Goal: Navigation & Orientation: Find specific page/section

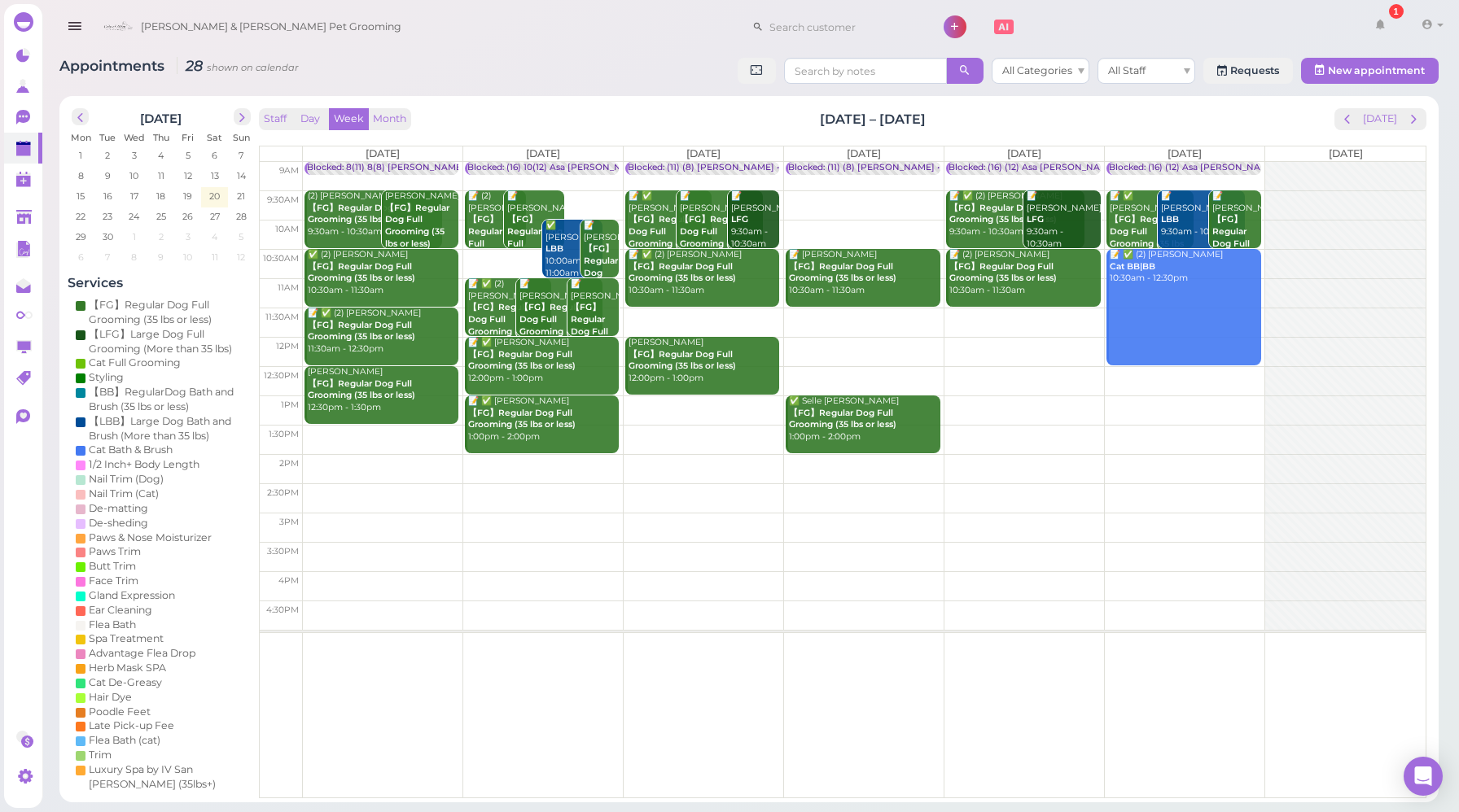
click at [1257, 130] on div "Staff Day Week Month [DATE] – [DATE] [DATE]" at bounding box center [843, 118] width 1168 height 22
click at [1386, 117] on button "[DATE]" at bounding box center [1381, 118] width 44 height 22
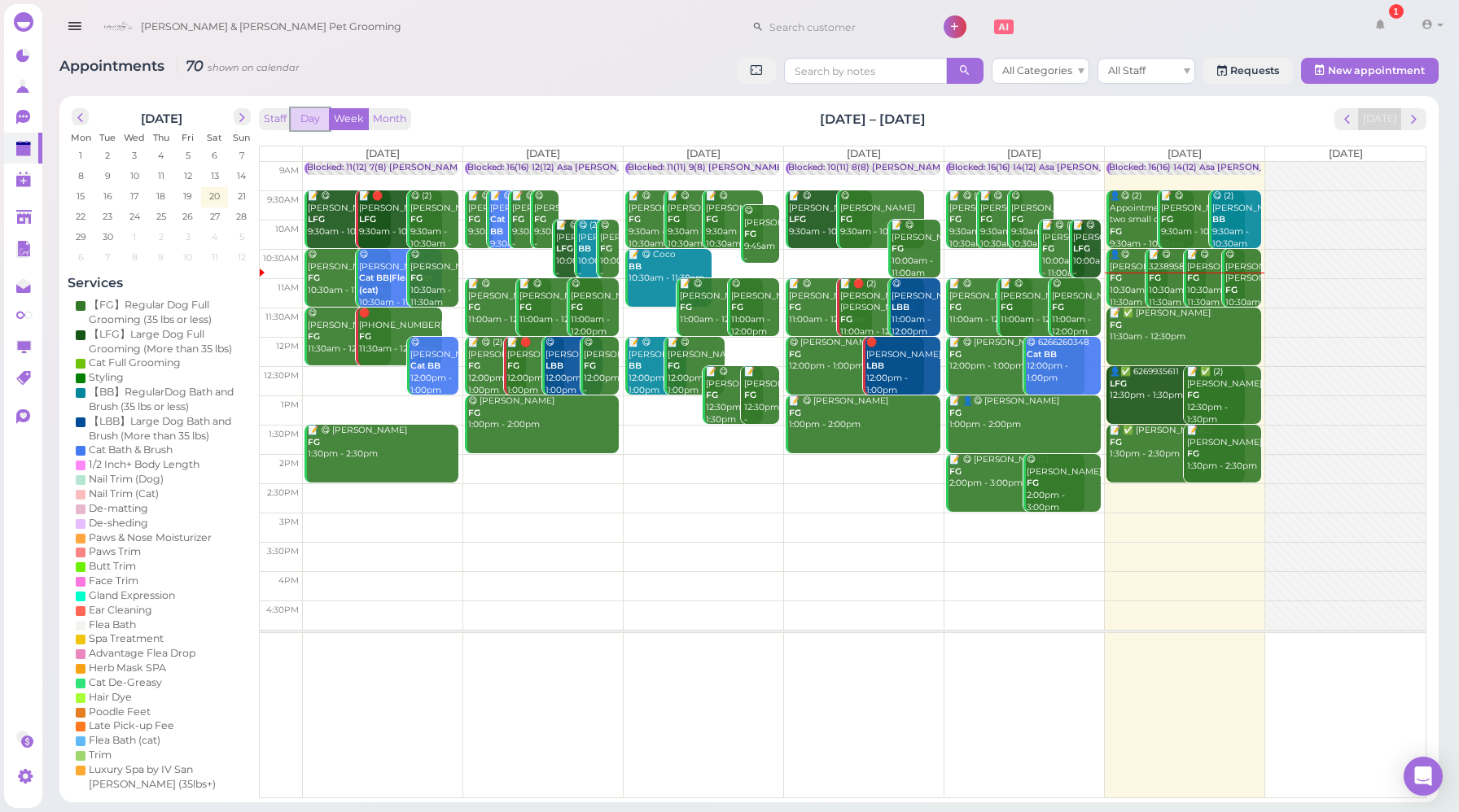
click at [302, 118] on button "Day" at bounding box center [311, 118] width 39 height 22
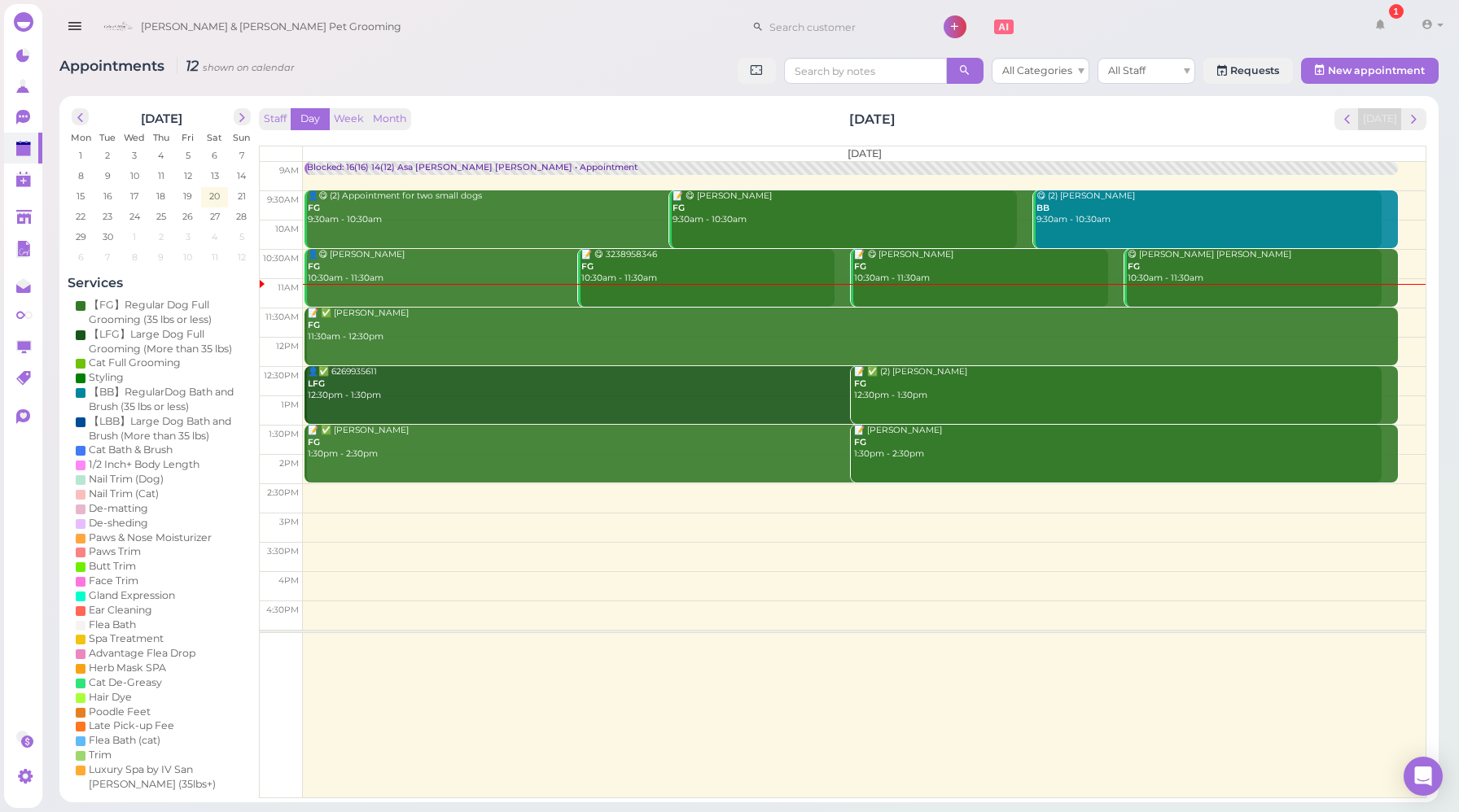
click at [470, 111] on div "Staff Day Week Month [DATE] [DATE]" at bounding box center [843, 118] width 1168 height 22
click at [495, 119] on div "Staff Day Week Month [DATE] [DATE]" at bounding box center [843, 118] width 1168 height 22
click at [32, 119] on icon at bounding box center [25, 118] width 17 height 17
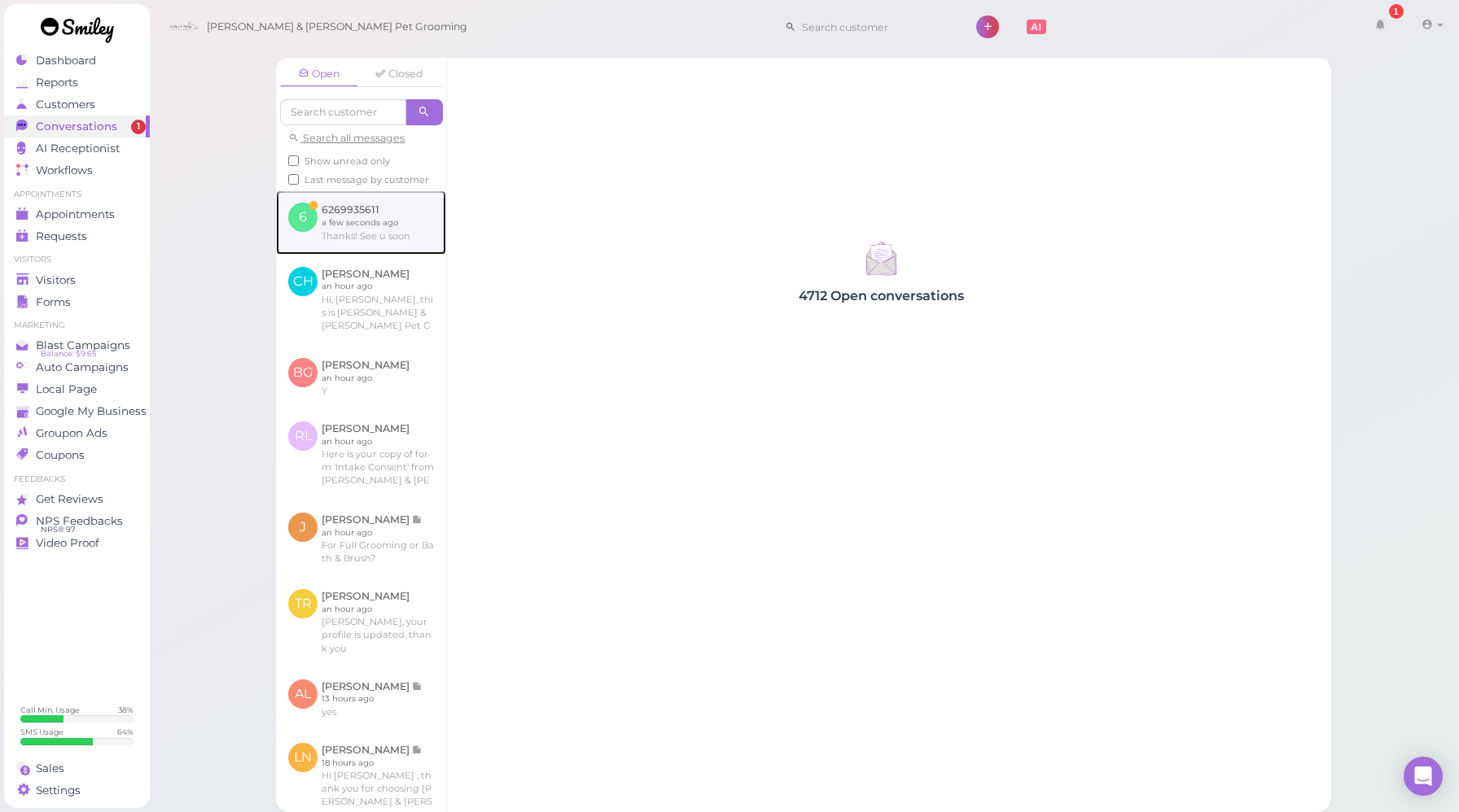
click at [398, 221] on link at bounding box center [361, 222] width 170 height 64
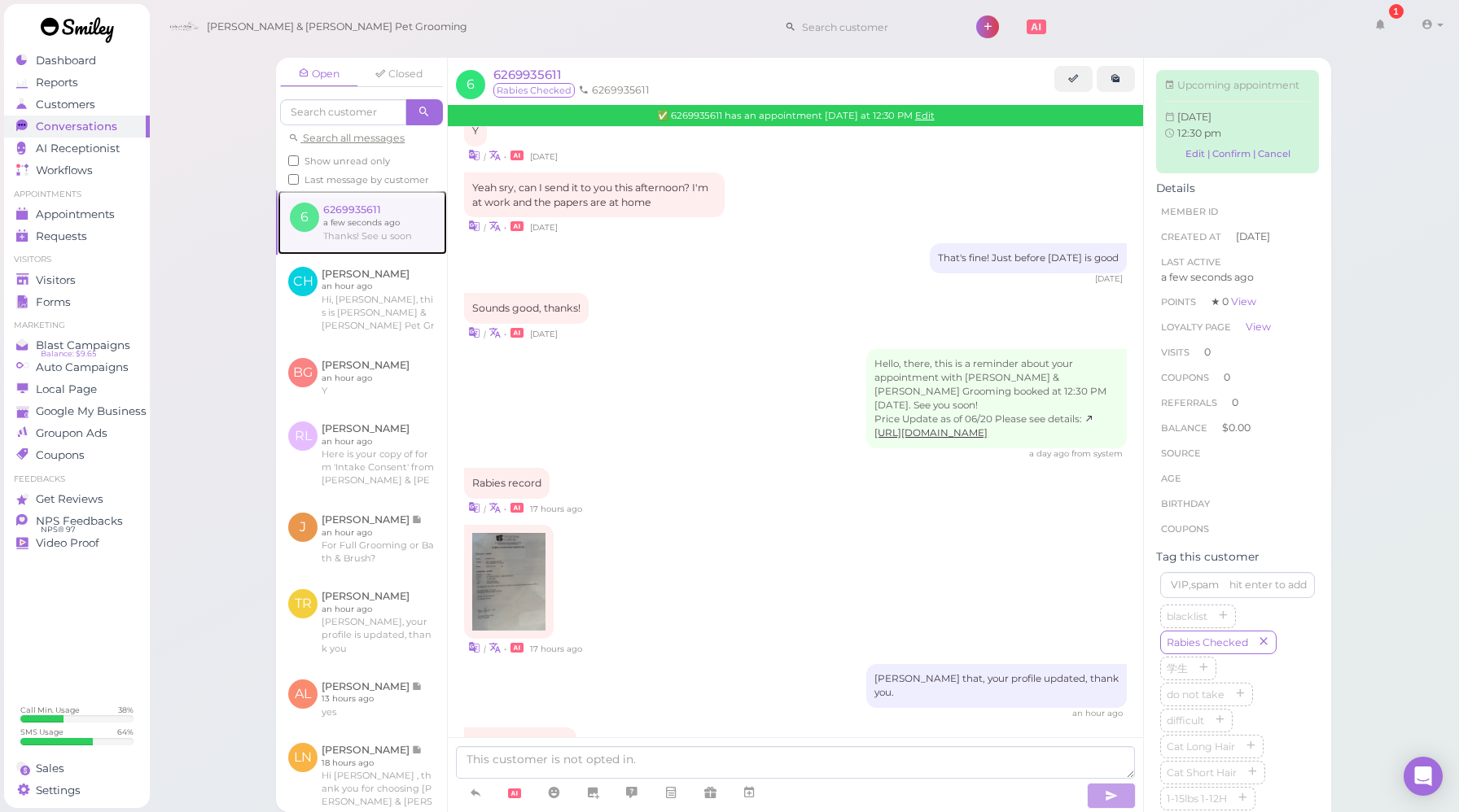
scroll to position [608, 0]
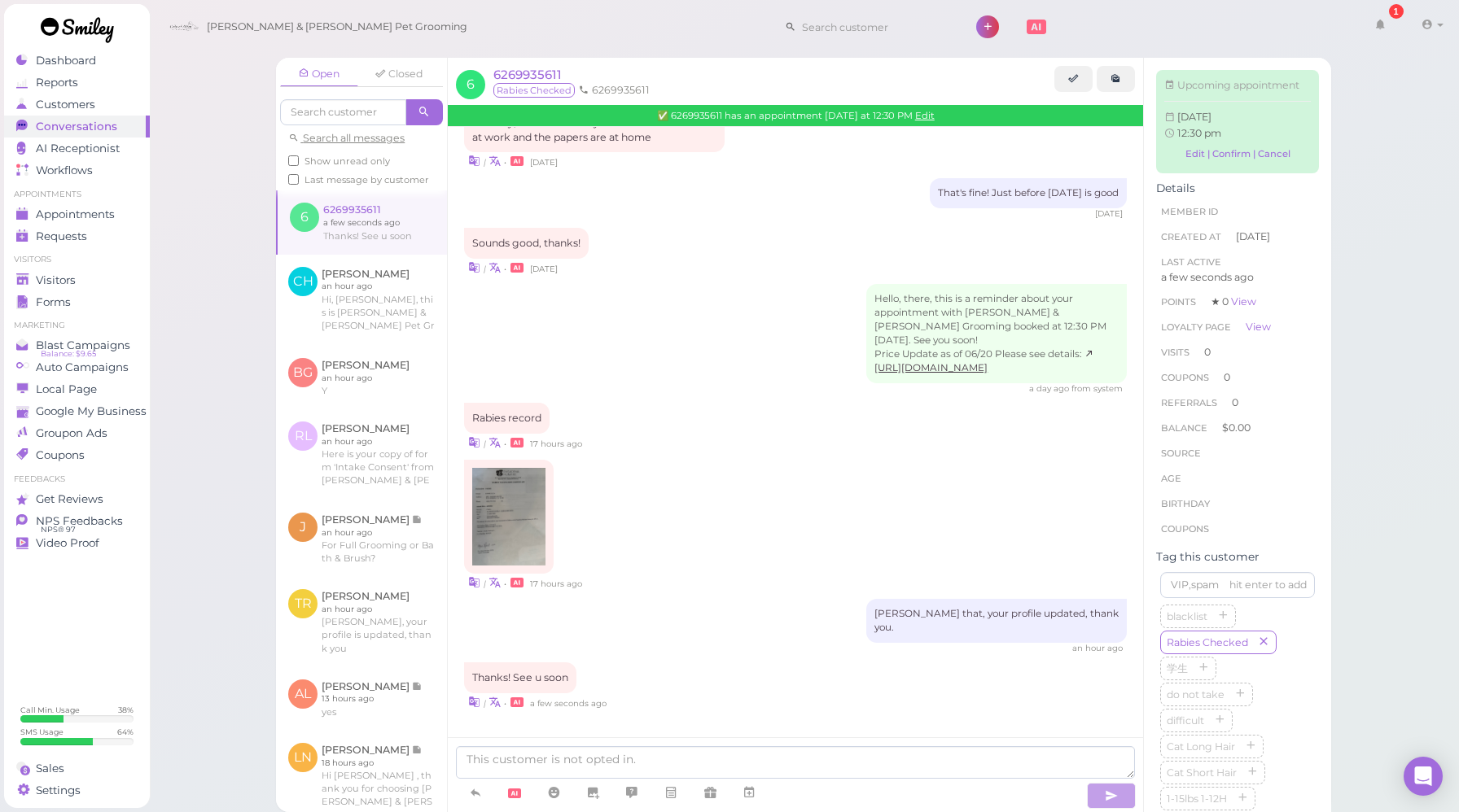
click at [752, 526] on div "| • 17 hours ago" at bounding box center [795, 525] width 663 height 131
click at [516, 530] on img at bounding box center [509, 517] width 74 height 98
click at [87, 212] on span "Appointments" at bounding box center [77, 214] width 82 height 14
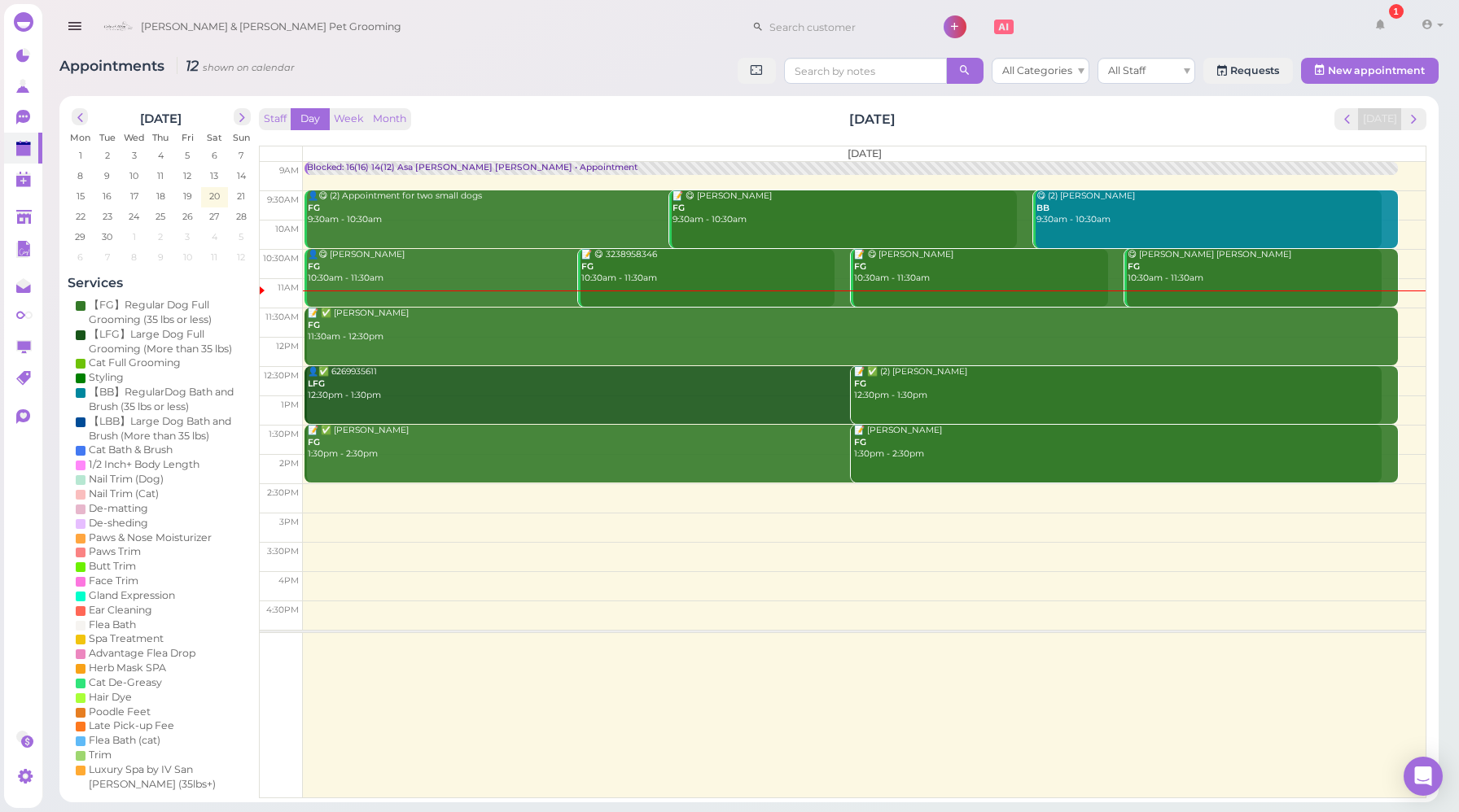
click at [564, 118] on div "Staff Day Week Month [DATE] [DATE]" at bounding box center [843, 118] width 1168 height 22
